Goal: Transaction & Acquisition: Purchase product/service

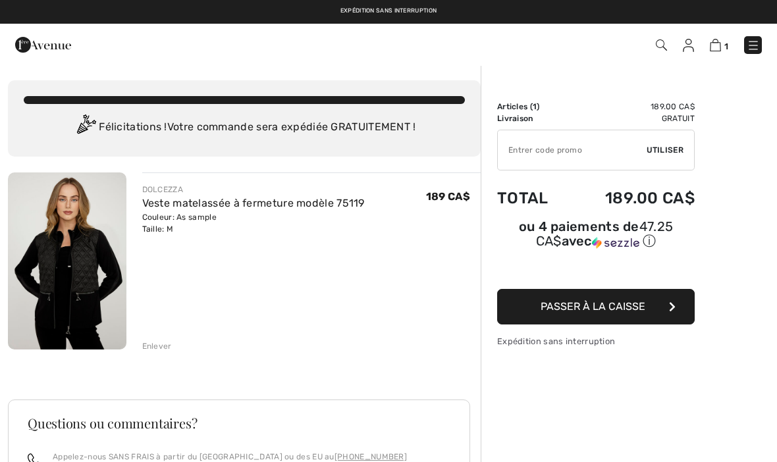
click at [610, 310] on span "Passer à la caisse" at bounding box center [592, 306] width 105 height 13
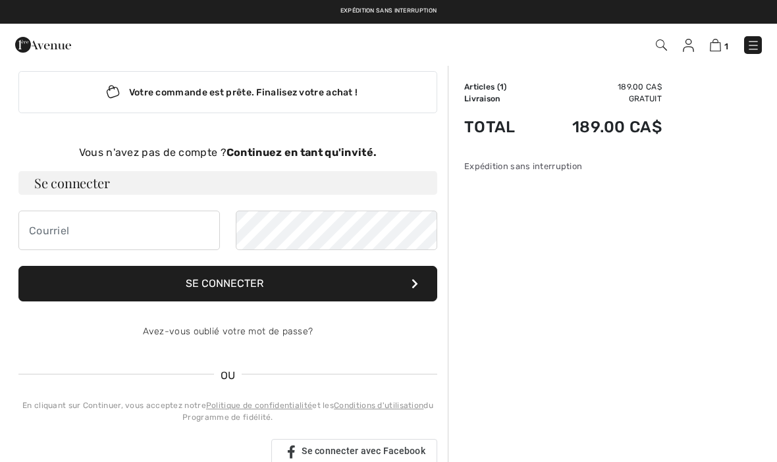
scroll to position [18, 0]
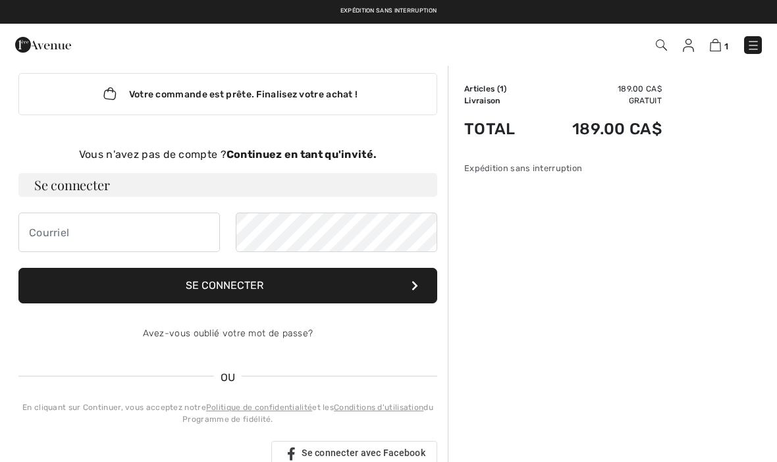
click at [263, 155] on strong "Continuez en tant qu'invité." at bounding box center [301, 154] width 150 height 13
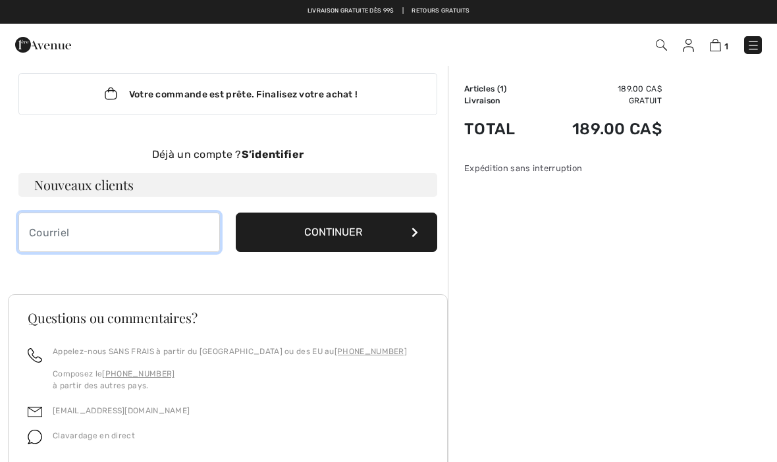
click at [39, 232] on input "email" at bounding box center [118, 232] width 201 height 39
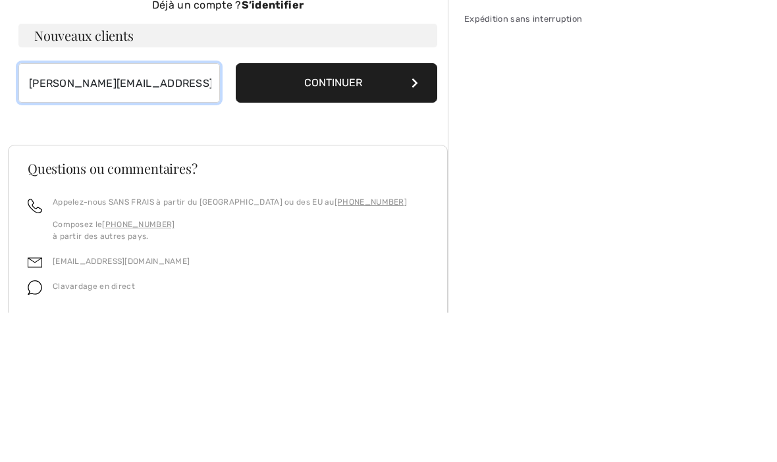
type input "[PERSON_NAME][EMAIL_ADDRESS][DOMAIN_NAME]"
click at [374, 213] on button "Continuer" at bounding box center [336, 232] width 201 height 39
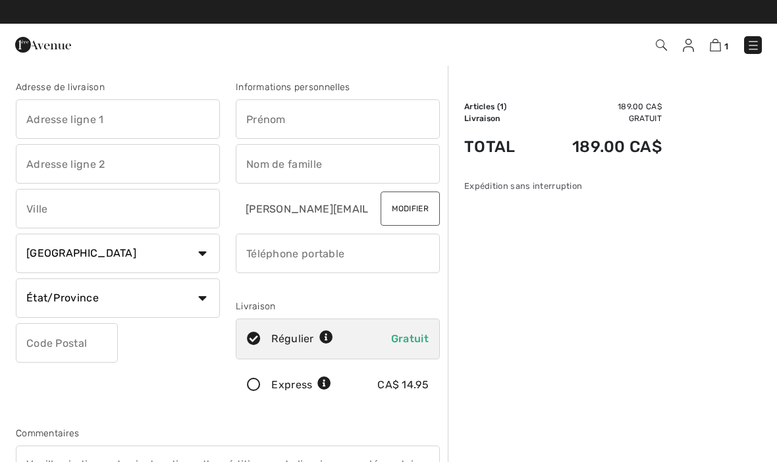
click at [36, 115] on input "text" at bounding box center [118, 118] width 204 height 39
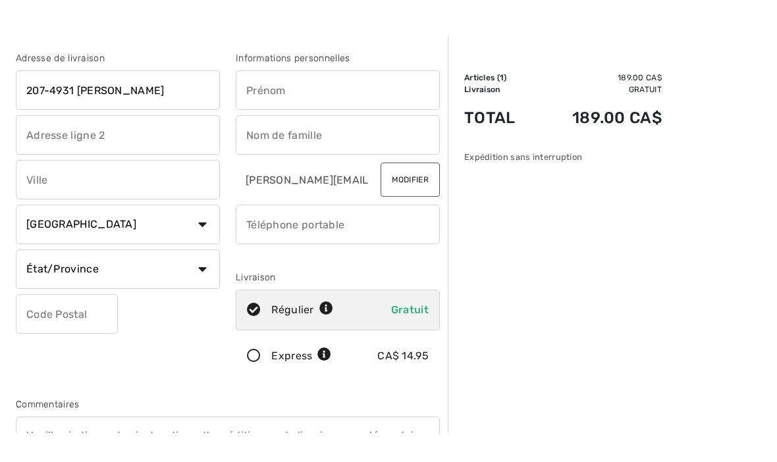
type input "207-4931 Lionel-Groulx"
click at [42, 189] on input "text" at bounding box center [118, 208] width 204 height 39
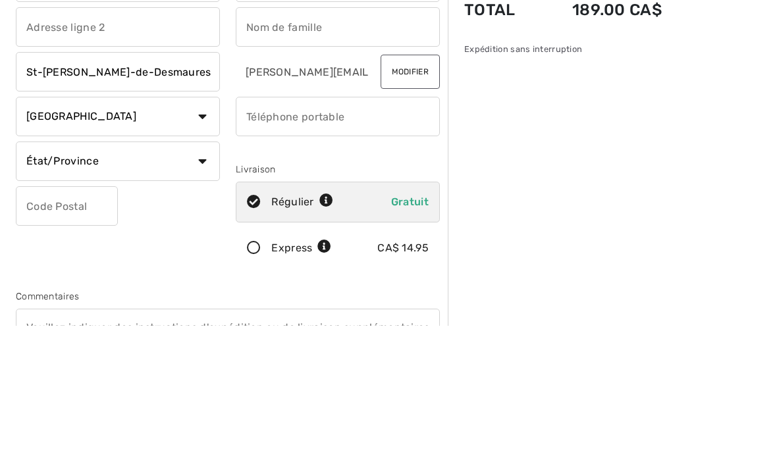
type input "St-Augustin-de-Desmaures"
click at [197, 278] on select "État/Province Alberta Colombie-Britannique Ile-du-Prince-Edward Manitoba Nouvea…" at bounding box center [118, 297] width 204 height 39
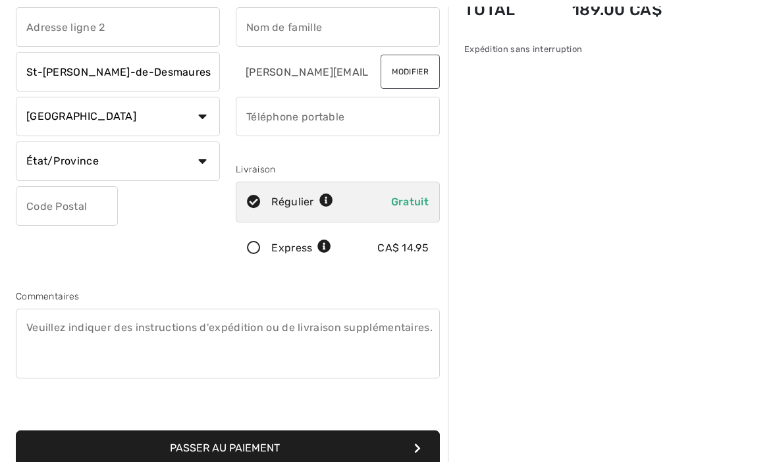
select select "QC"
click at [36, 211] on input "text" at bounding box center [67, 205] width 102 height 39
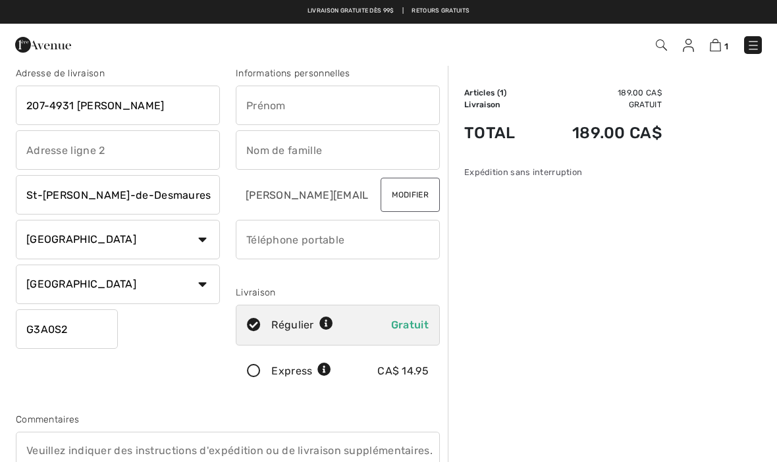
scroll to position [0, 0]
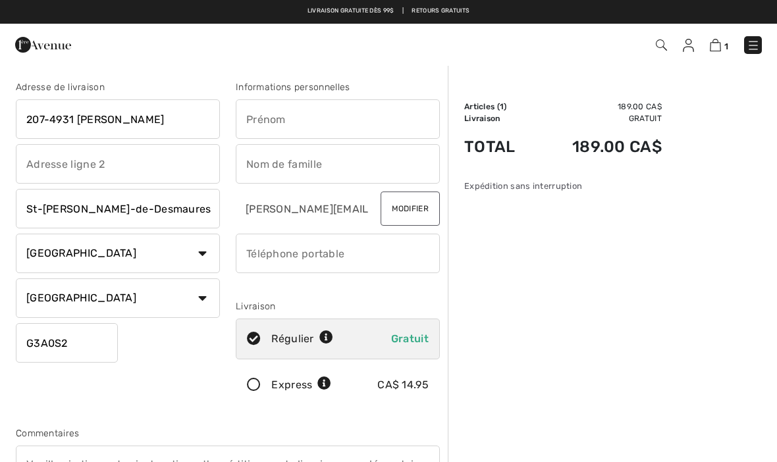
type input "G3A0S2"
click at [267, 117] on input "text" at bounding box center [338, 118] width 204 height 39
type input "Diane"
click at [254, 163] on input "text" at bounding box center [338, 163] width 204 height 39
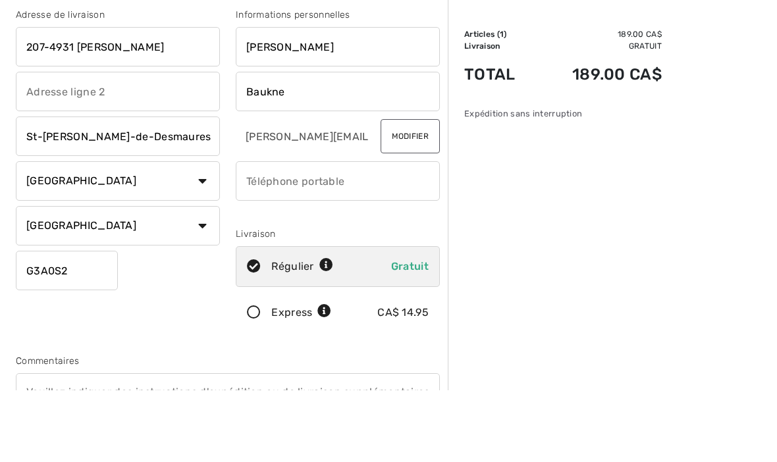
click at [218, 189] on input "St-Augustin-de-Desmaures" at bounding box center [118, 208] width 204 height 39
click at [288, 144] on input "Baukne" at bounding box center [338, 163] width 204 height 39
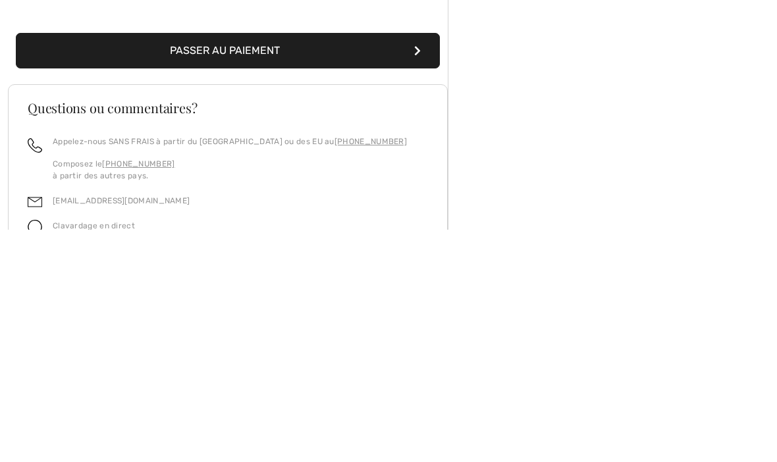
type input "Baulne"
click at [331, 265] on button "Passer au paiement" at bounding box center [228, 283] width 424 height 36
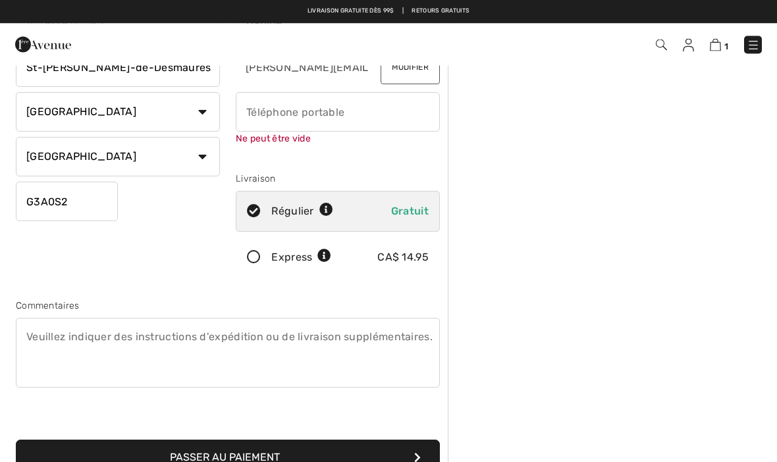
scroll to position [139, 0]
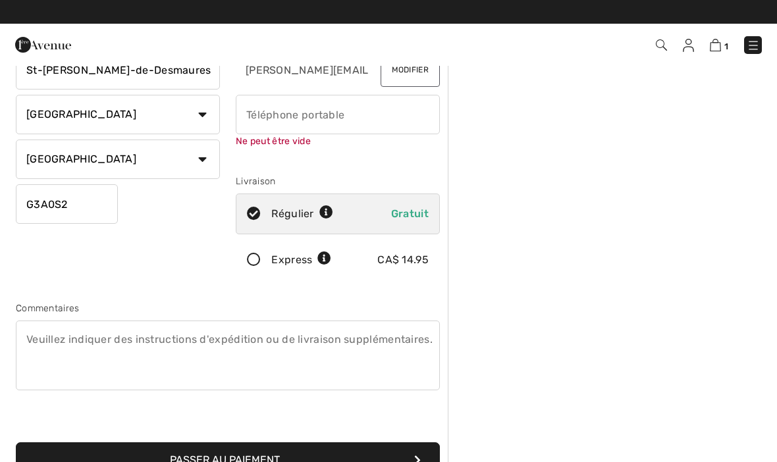
click at [270, 109] on input "phone" at bounding box center [338, 114] width 204 height 39
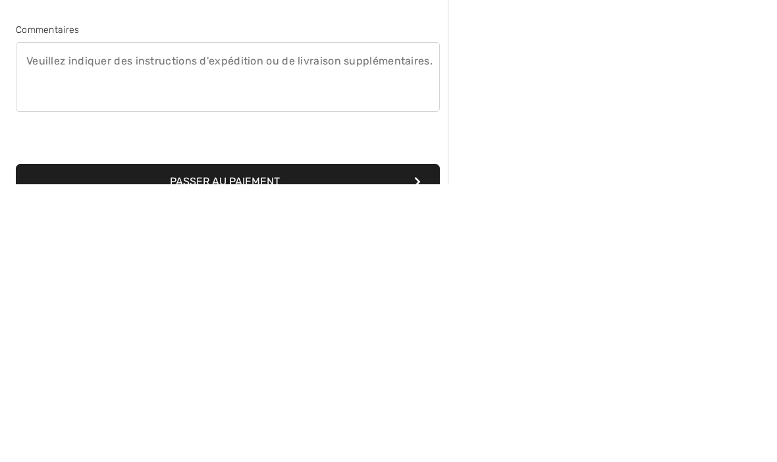
type input "4187176199"
click at [373, 194] on div "Adresse de livraison 207-4931 Lionel-Groulx St-Augustin-de-Desmaures Pays Canad…" at bounding box center [228, 201] width 440 height 584
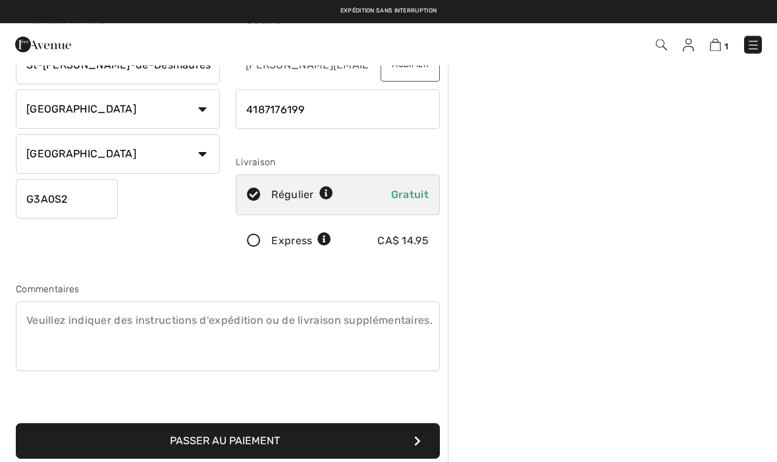
scroll to position [146, 0]
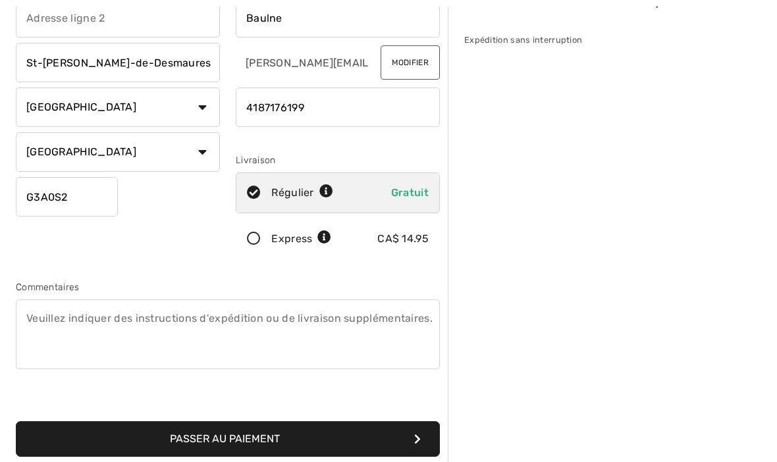
click at [370, 439] on button "Passer au paiement" at bounding box center [228, 439] width 424 height 36
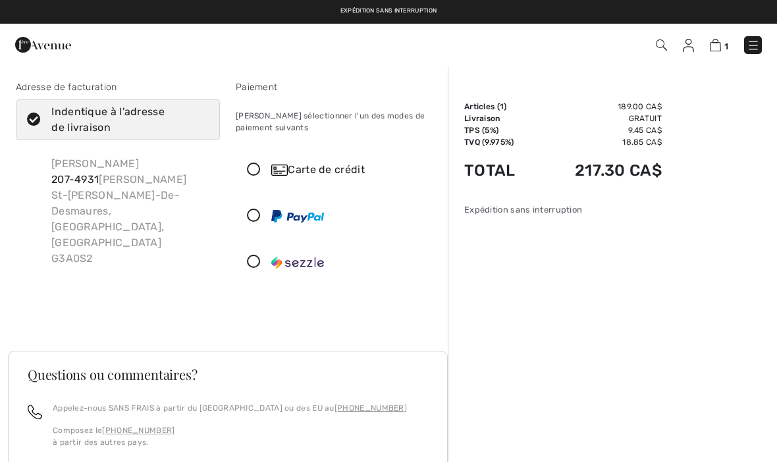
click at [249, 174] on icon at bounding box center [253, 170] width 35 height 14
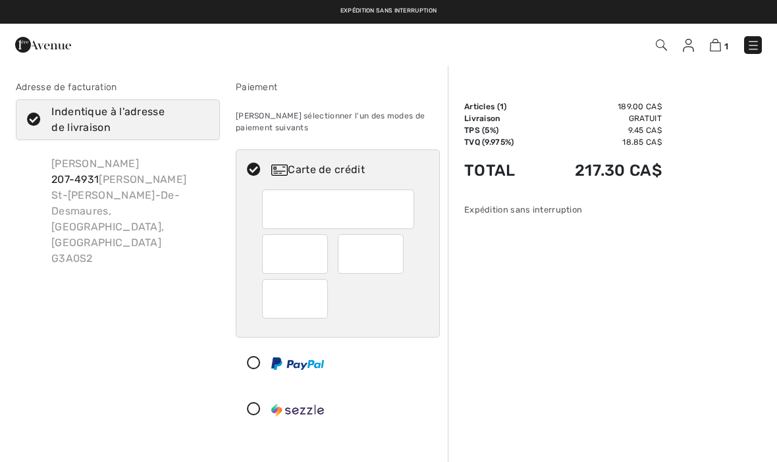
click at [270, 207] on div at bounding box center [338, 209] width 152 height 39
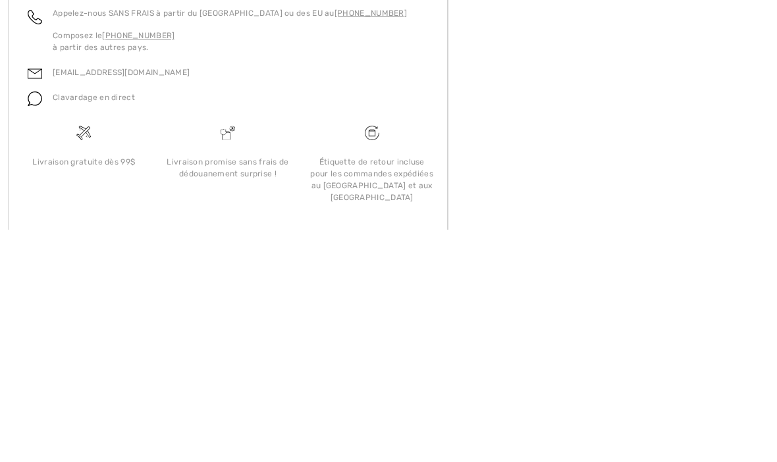
scroll to position [373, 0]
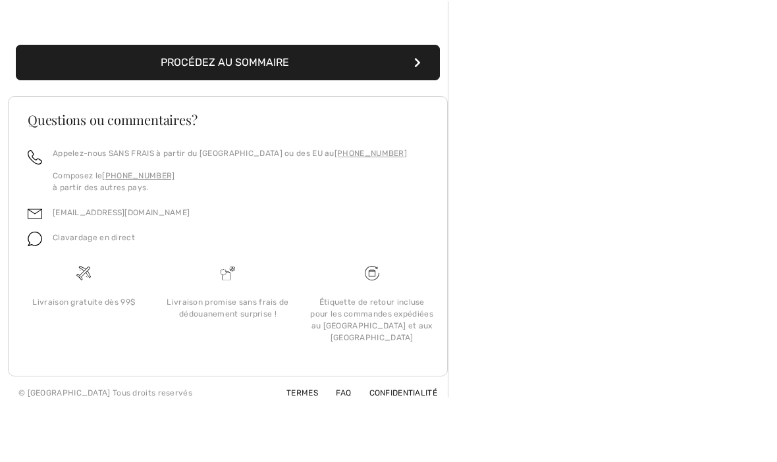
click at [395, 109] on button "Procédez au sommaire" at bounding box center [228, 127] width 424 height 36
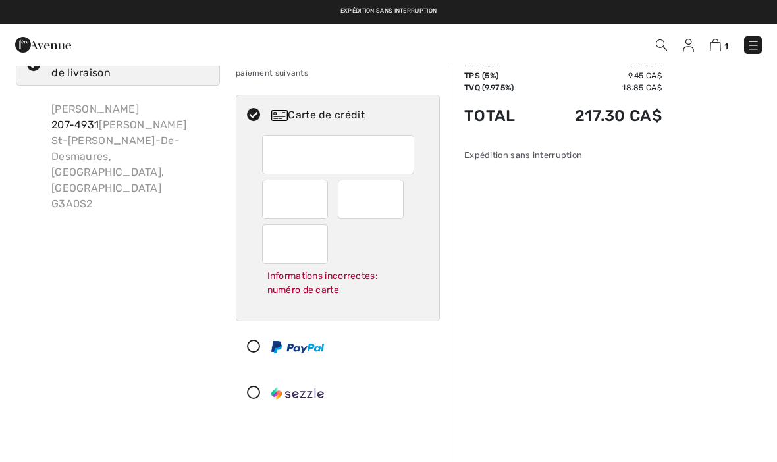
scroll to position [0, 0]
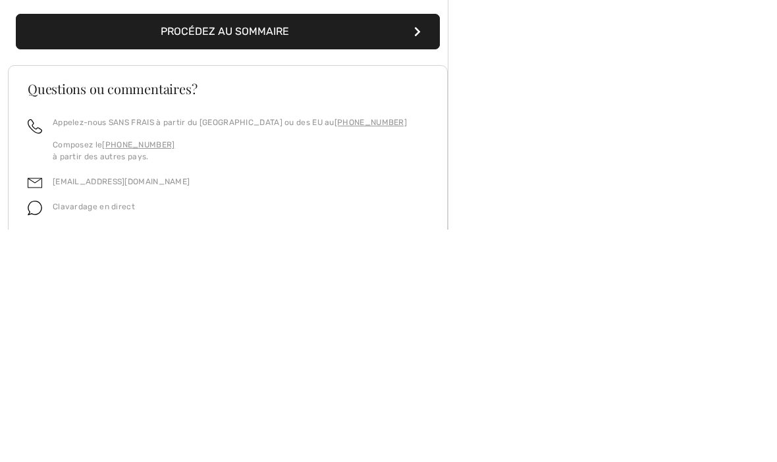
click at [378, 246] on button "Procédez au sommaire" at bounding box center [228, 264] width 424 height 36
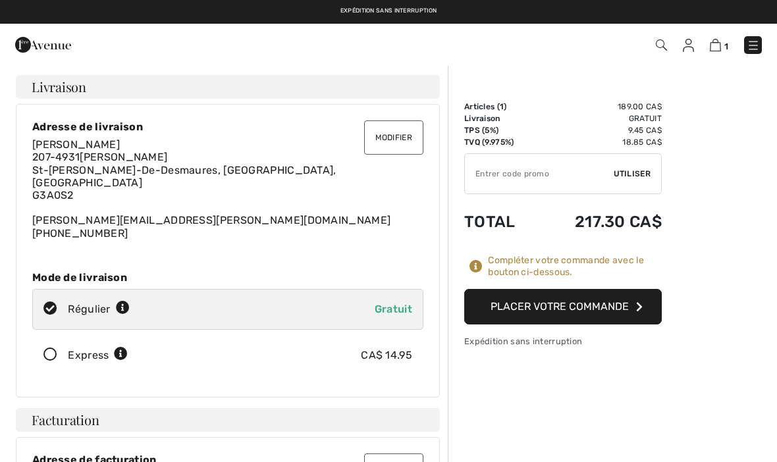
click at [498, 170] on input "TEXT" at bounding box center [539, 173] width 149 height 39
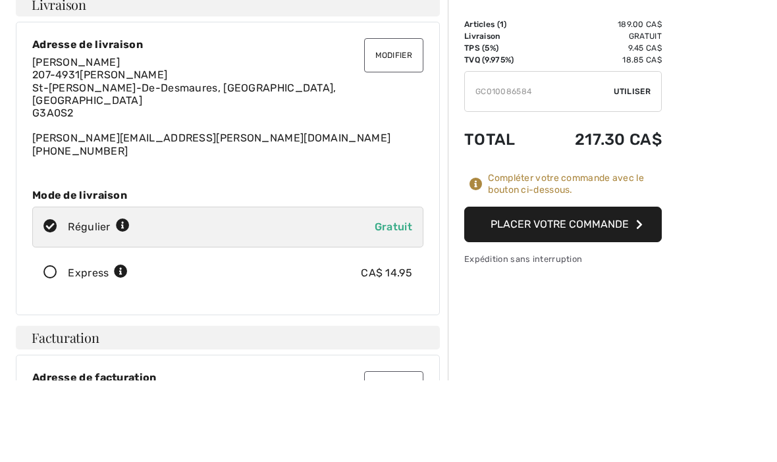
type input "GC010086584"
click at [634, 168] on span "Utiliser" at bounding box center [631, 174] width 37 height 12
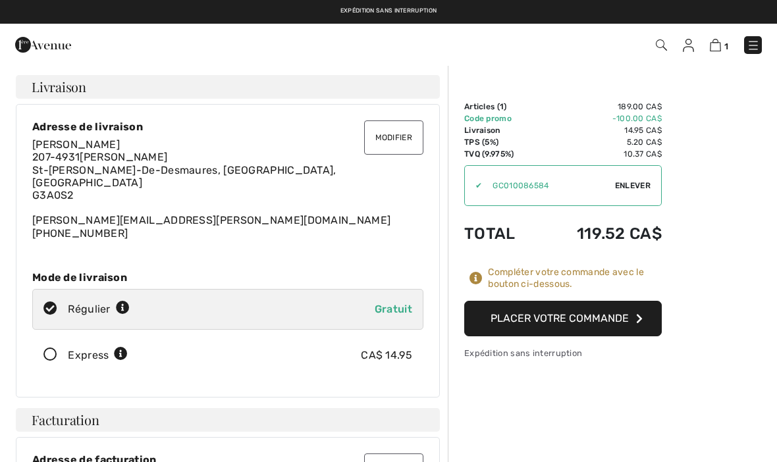
click at [638, 188] on span "Enlever" at bounding box center [633, 186] width 36 height 12
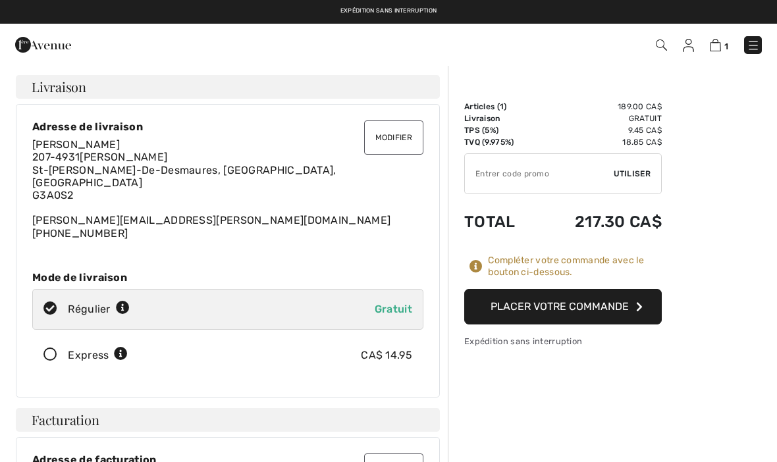
click at [484, 172] on input "TEXT" at bounding box center [539, 173] width 149 height 39
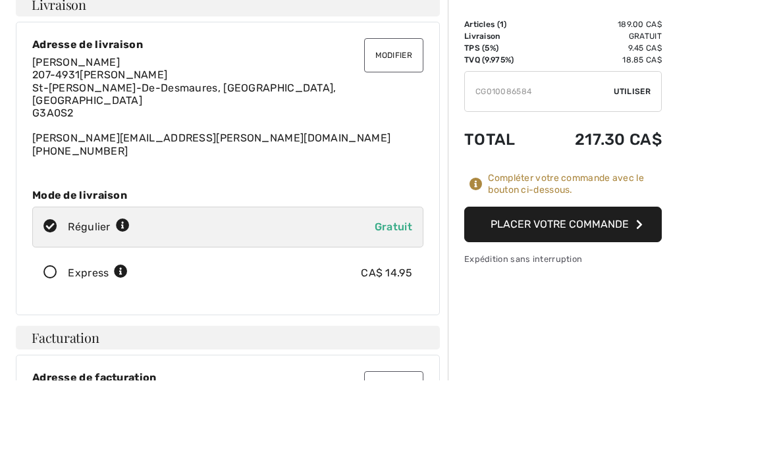
click at [642, 168] on span "Utiliser" at bounding box center [631, 174] width 37 height 12
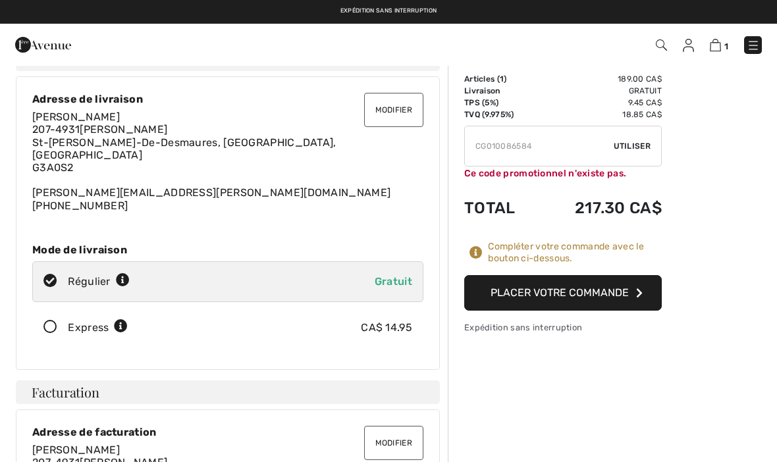
scroll to position [27, 0]
click at [553, 143] on input "TEXT" at bounding box center [539, 146] width 149 height 39
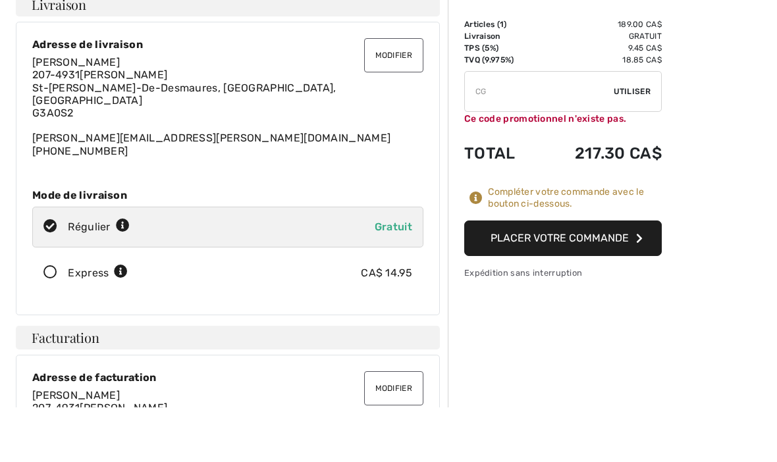
type input "C"
type input "GC010086584"
click at [645, 141] on span "Utiliser" at bounding box center [631, 147] width 37 height 12
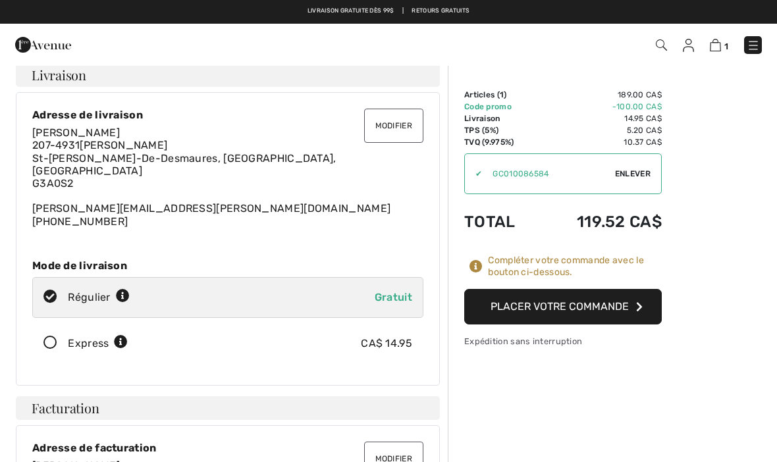
scroll to position [0, 0]
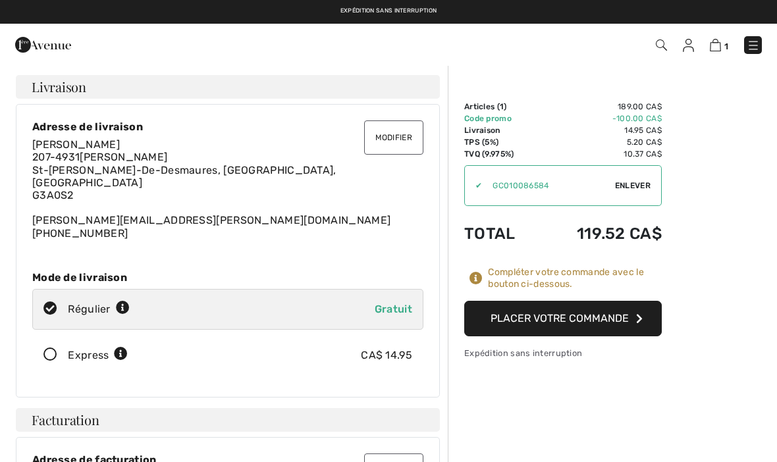
click at [582, 319] on button "Placer votre commande" at bounding box center [562, 319] width 197 height 36
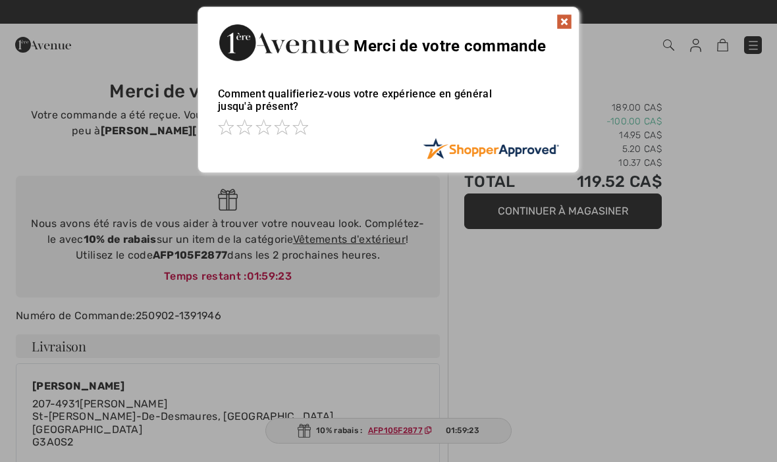
click at [562, 24] on img at bounding box center [564, 22] width 16 height 16
